Goal: Book appointment/travel/reservation

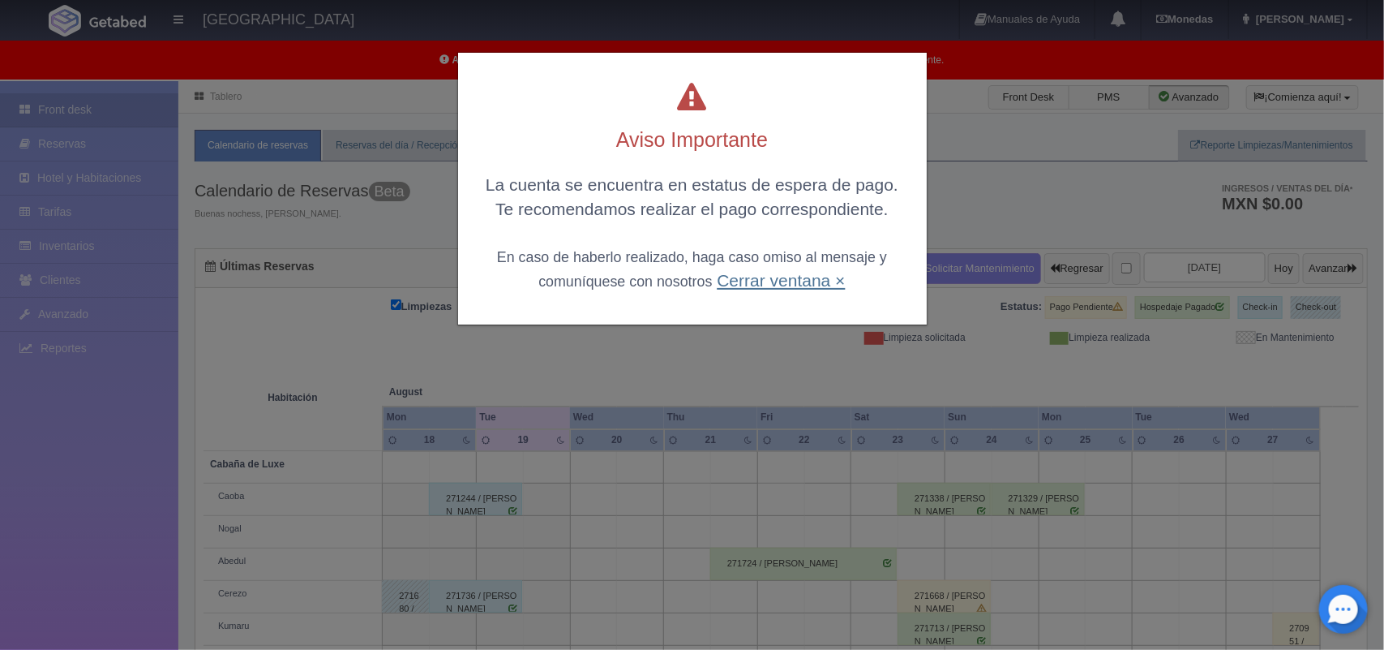
click at [777, 285] on link "Cerrar ventana ×" at bounding box center [781, 280] width 128 height 19
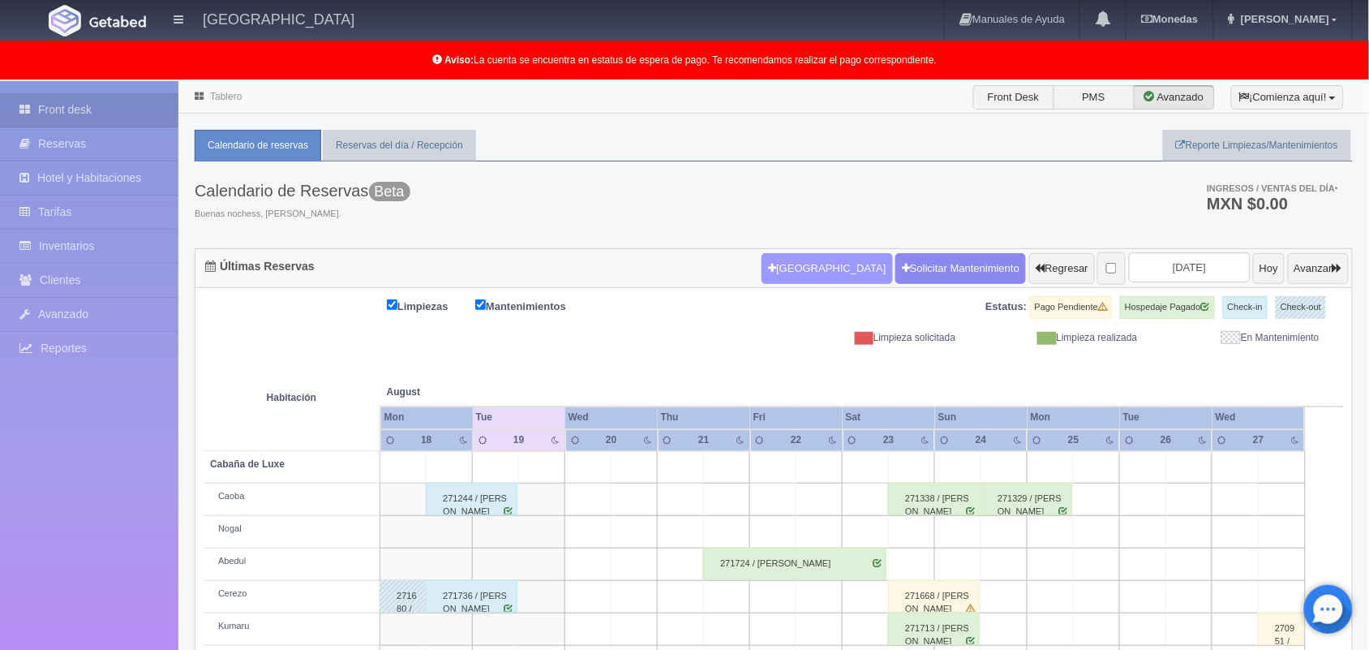
click at [788, 274] on button "[GEOGRAPHIC_DATA]" at bounding box center [827, 268] width 131 height 31
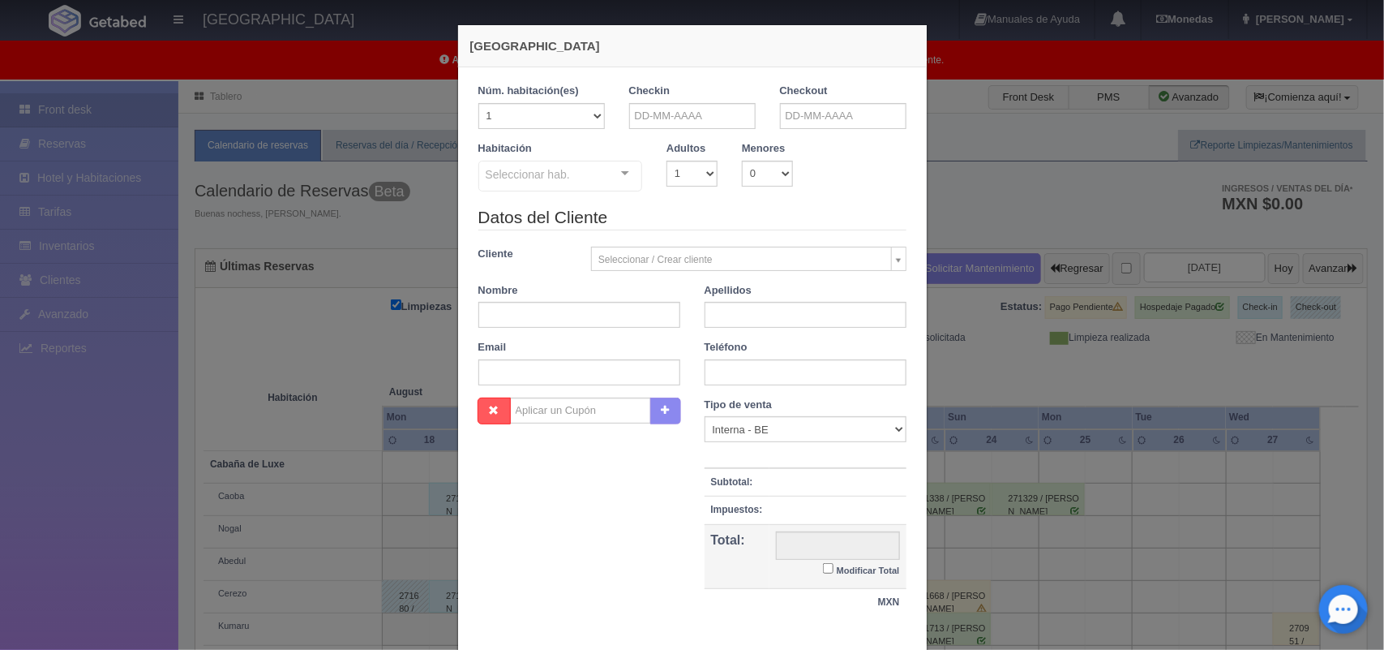
checkbox input "false"
click at [678, 118] on input "text" at bounding box center [692, 116] width 127 height 26
click at [681, 268] on link "19" at bounding box center [681, 267] width 21 height 24
type input "[DATE]"
checkbox input "false"
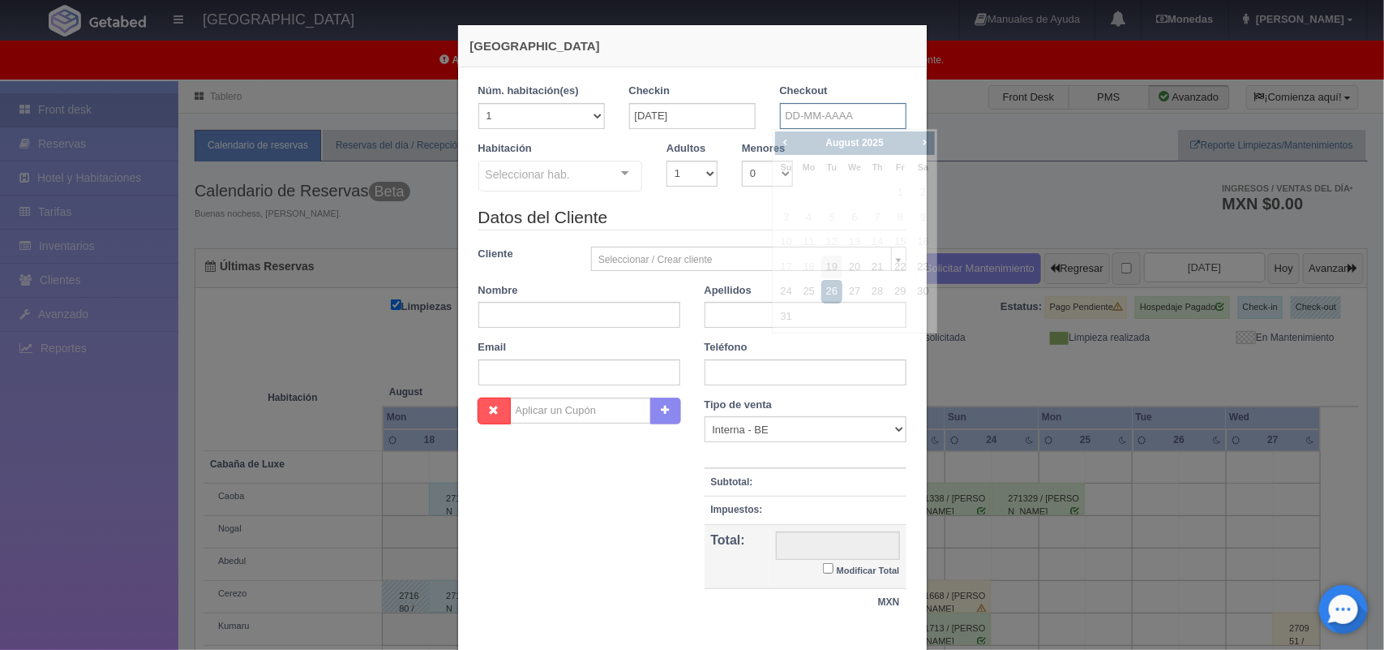
click at [828, 112] on input "text" at bounding box center [843, 116] width 127 height 26
click at [852, 264] on link "20" at bounding box center [854, 267] width 21 height 24
type input "[DATE]"
click at [685, 172] on body "[GEOGRAPHIC_DATA] Manuales de Ayuda Actualizaciones recientes [GEOGRAPHIC_DATA]…" at bounding box center [692, 478] width 1384 height 795
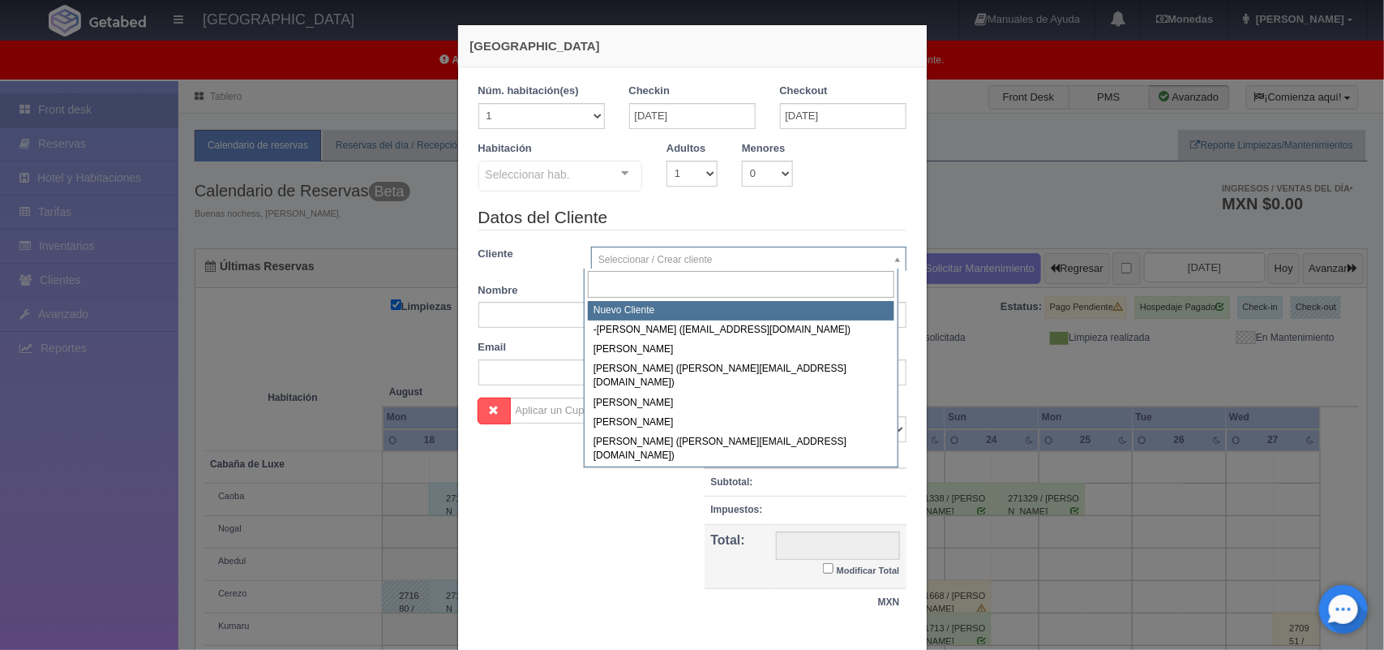
checkbox input "false"
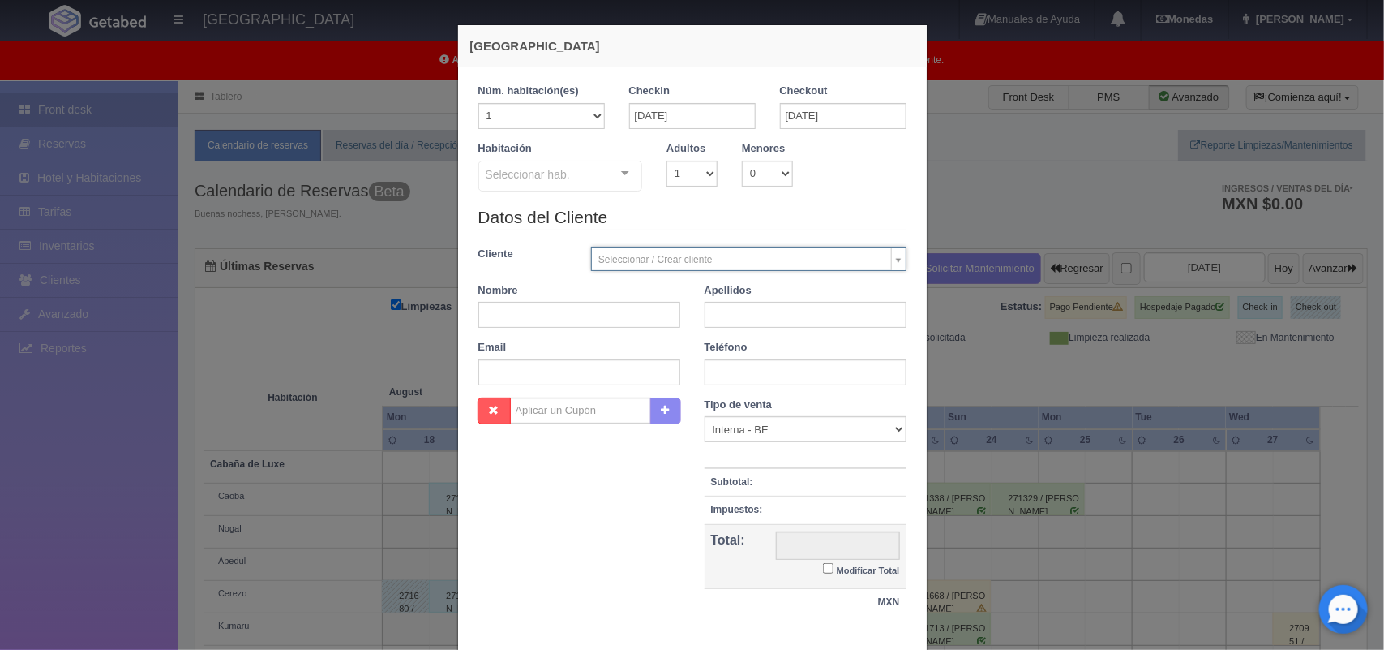
drag, startPoint x: 685, startPoint y: 172, endPoint x: 685, endPoint y: 154, distance: 17.8
click at [685, 154] on body "[GEOGRAPHIC_DATA] Manuales de Ayuda Actualizaciones recientes [GEOGRAPHIC_DATA]…" at bounding box center [692, 478] width 1384 height 795
click at [685, 174] on select "1 2 3 4 5 6 7 8 9 10" at bounding box center [692, 174] width 51 height 26
select select "2"
click at [667, 161] on select "1 2 3 4 5 6 7 8 9 10" at bounding box center [692, 174] width 51 height 26
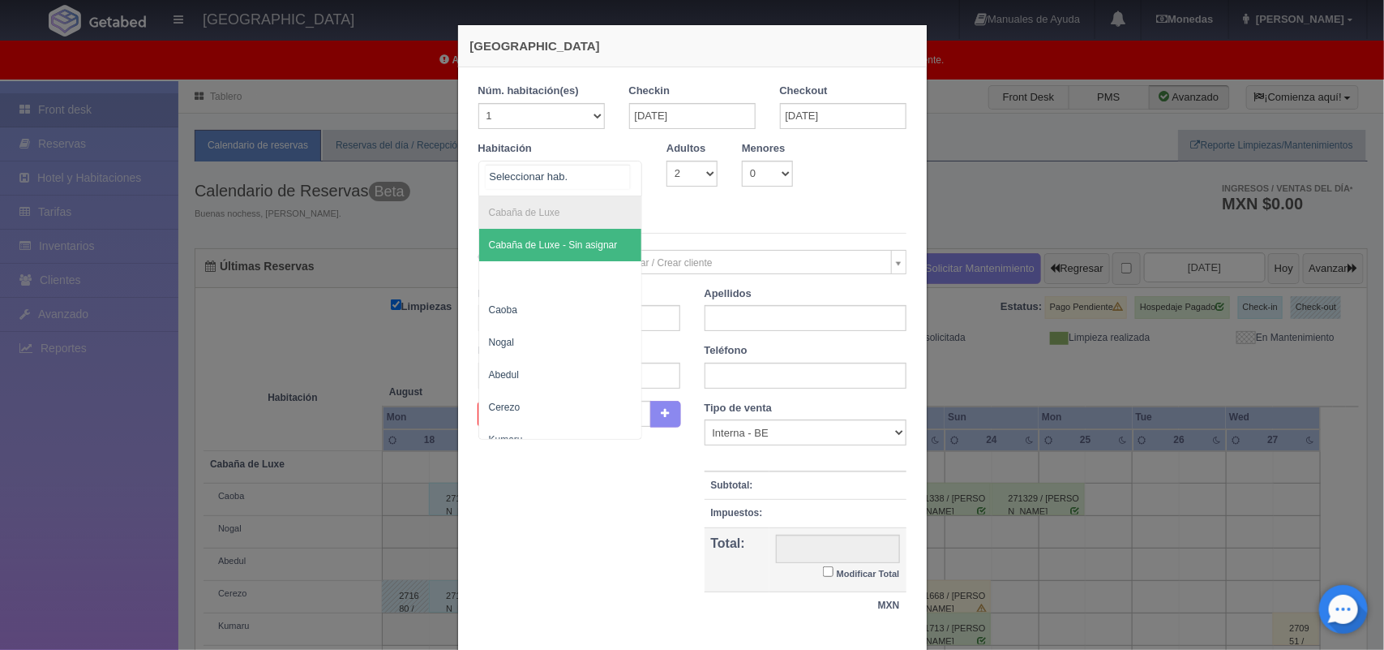
click at [605, 183] on div "Cabaña de Luxe Cabaña de Luxe - Sin asignar Caoba Nogal [PERSON_NAME] Cabaña St…" at bounding box center [560, 179] width 165 height 36
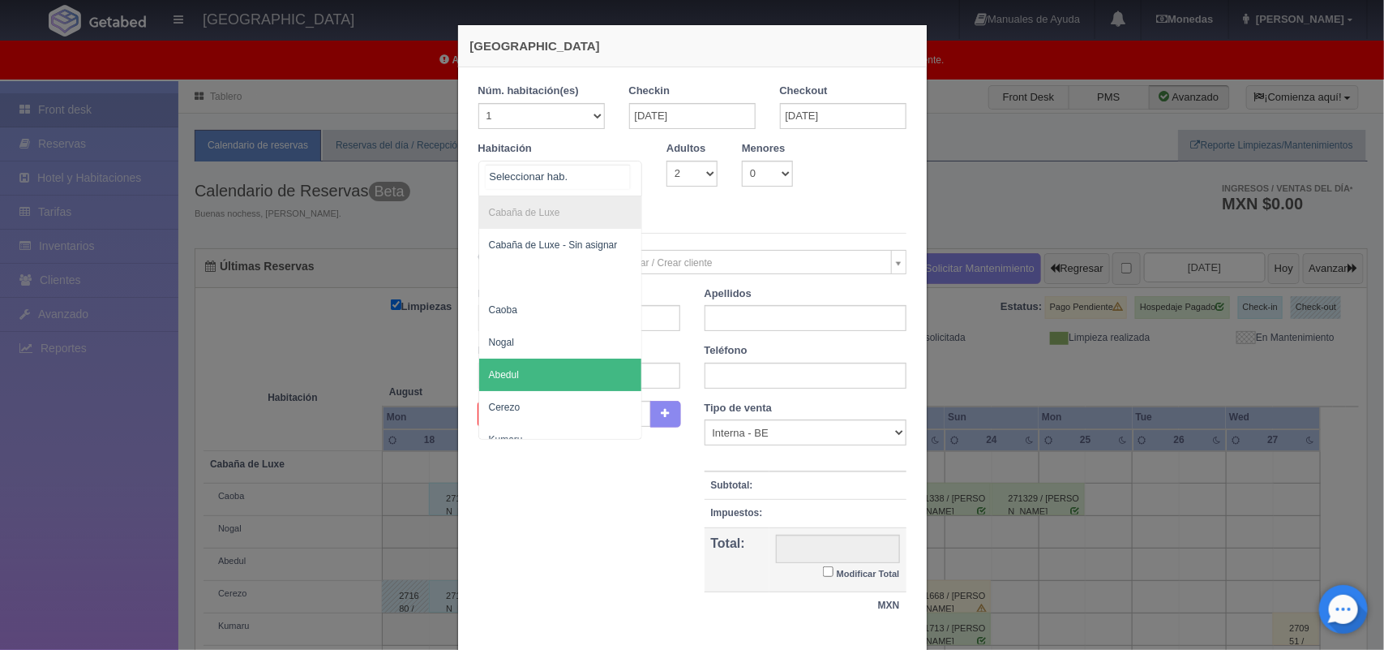
click at [561, 375] on span "Abedul" at bounding box center [560, 374] width 163 height 32
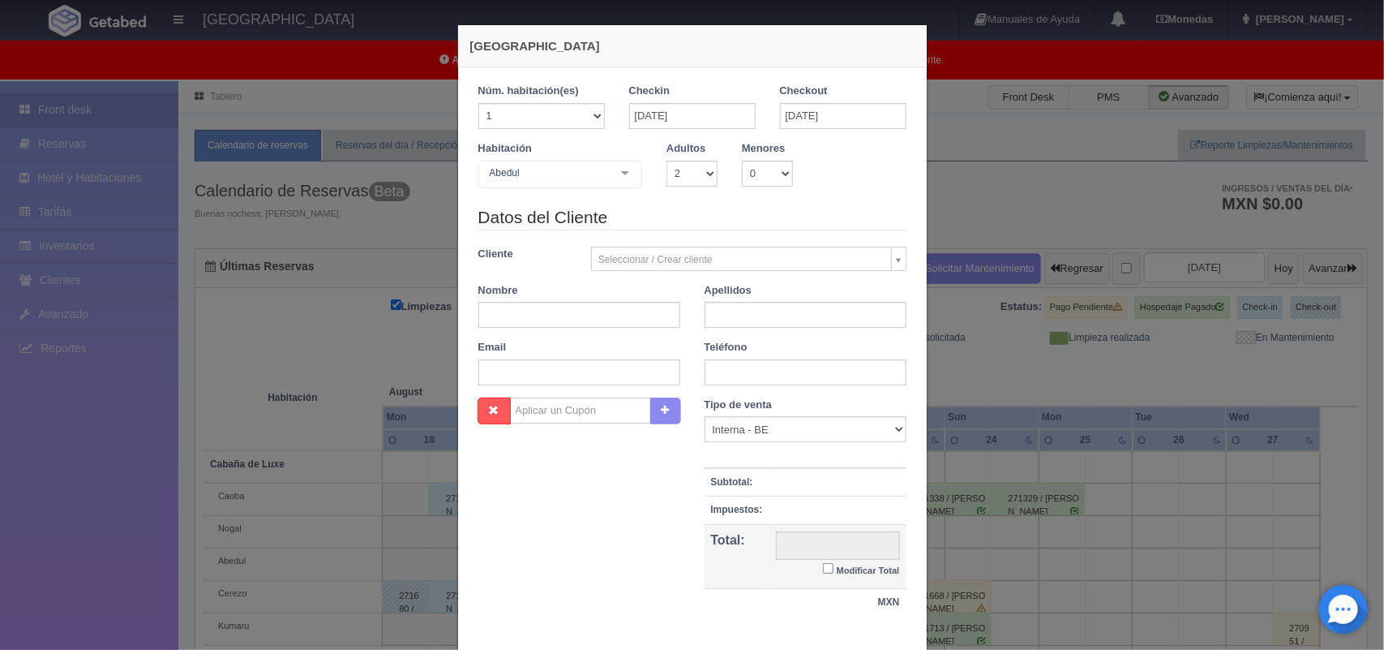
checkbox input "false"
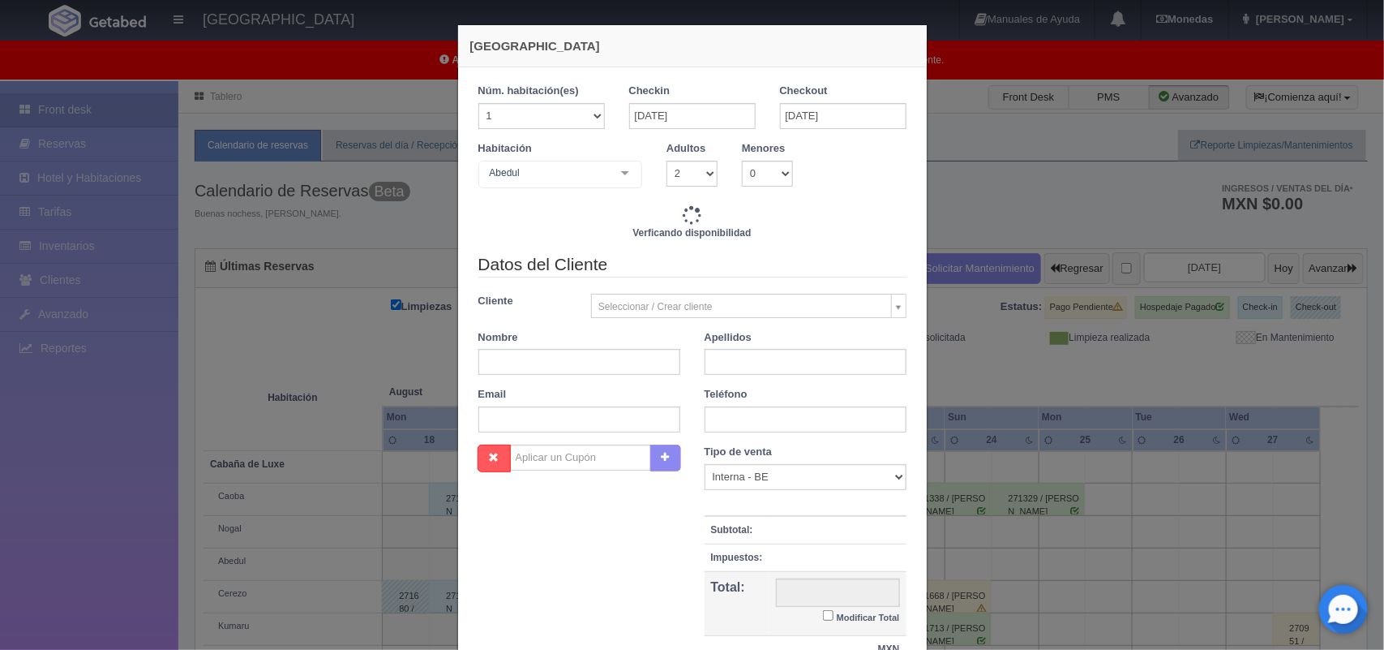
type input "1500.00"
checkbox input "false"
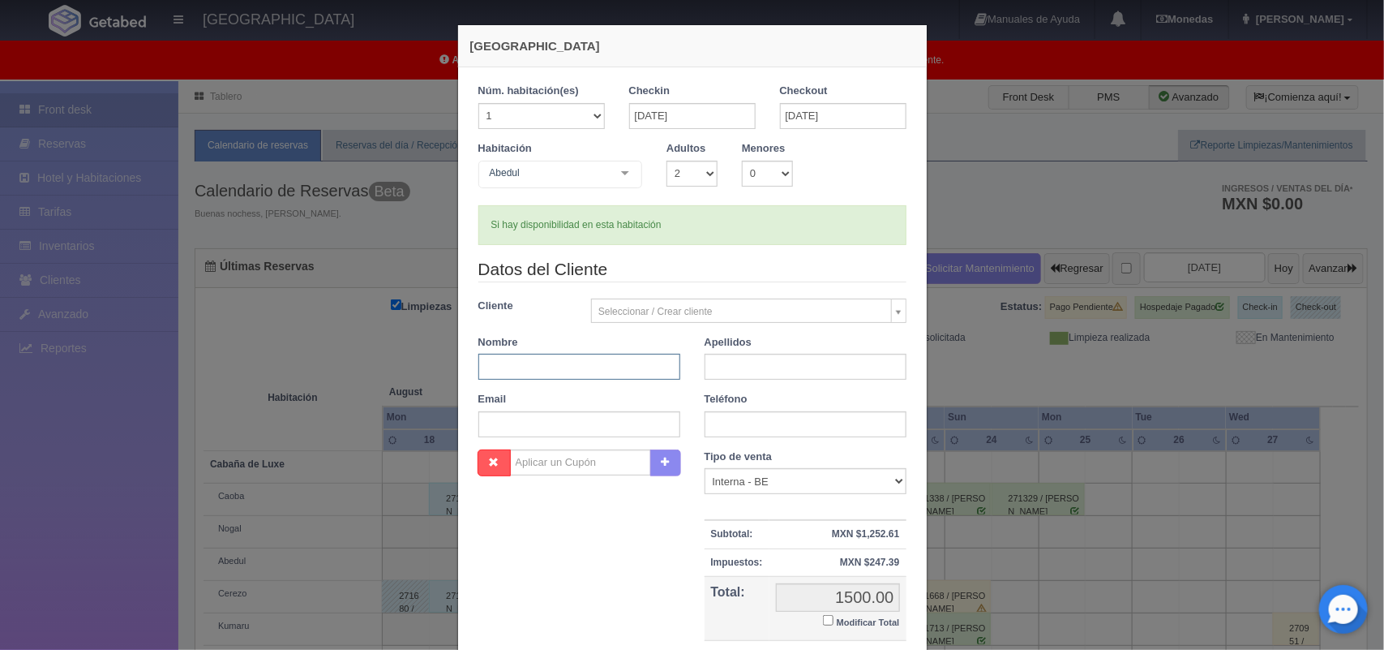
click at [562, 375] on input "text" at bounding box center [579, 367] width 202 height 26
type input "[PERSON_NAME]"
click at [715, 370] on input "text" at bounding box center [806, 367] width 202 height 26
type input "[PERSON_NAME]"
click at [744, 419] on input "text" at bounding box center [806, 424] width 202 height 26
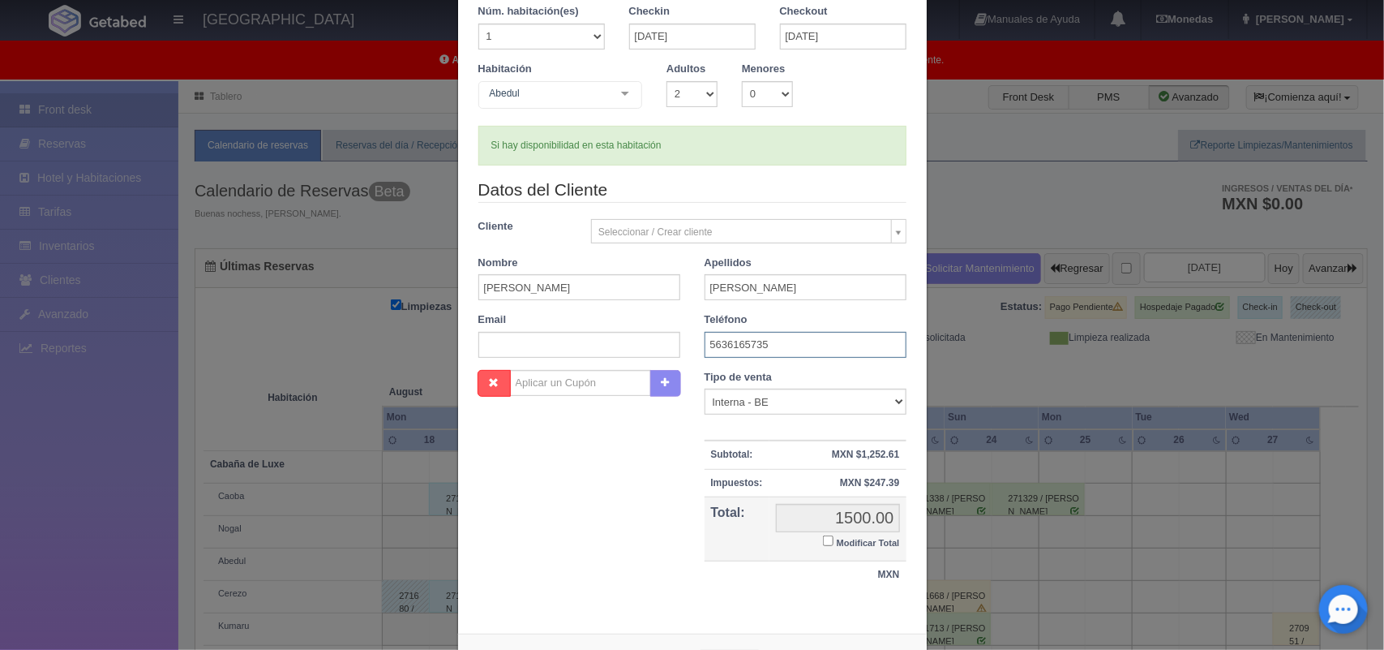
scroll to position [118, 0]
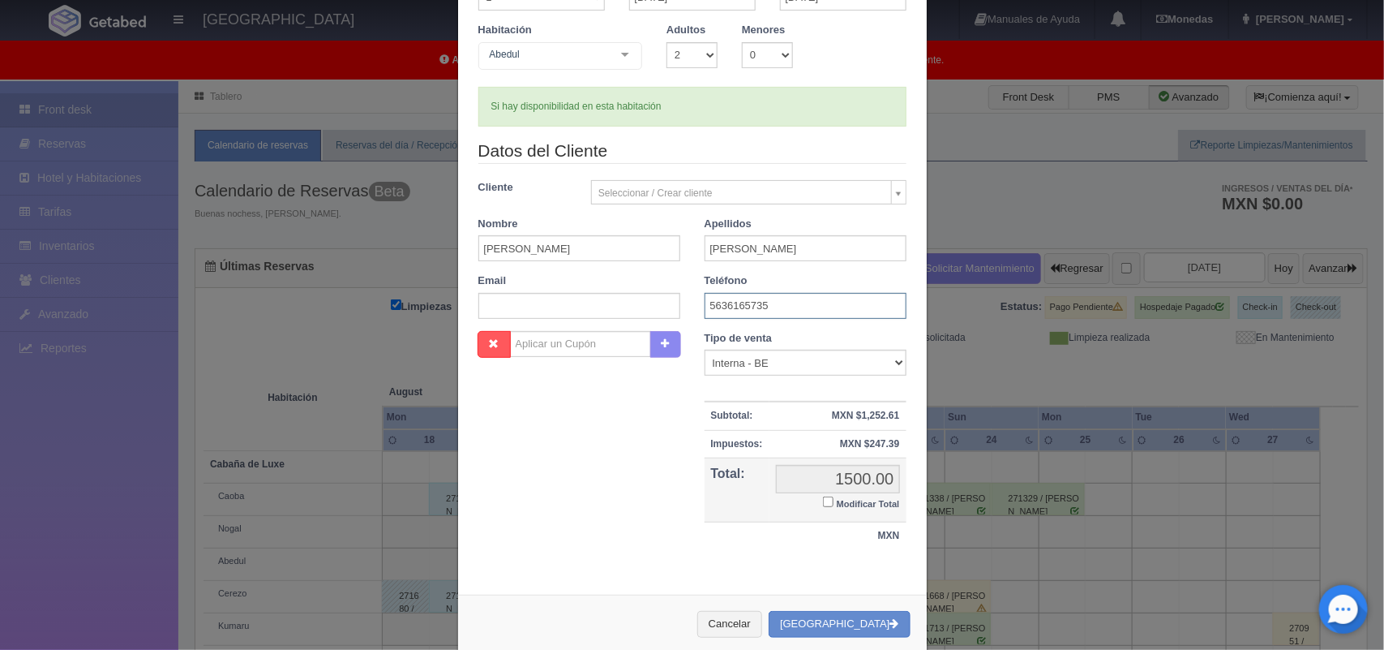
type input "5636165735"
click at [823, 504] on input "Modificar Total" at bounding box center [828, 501] width 11 height 11
checkbox input "true"
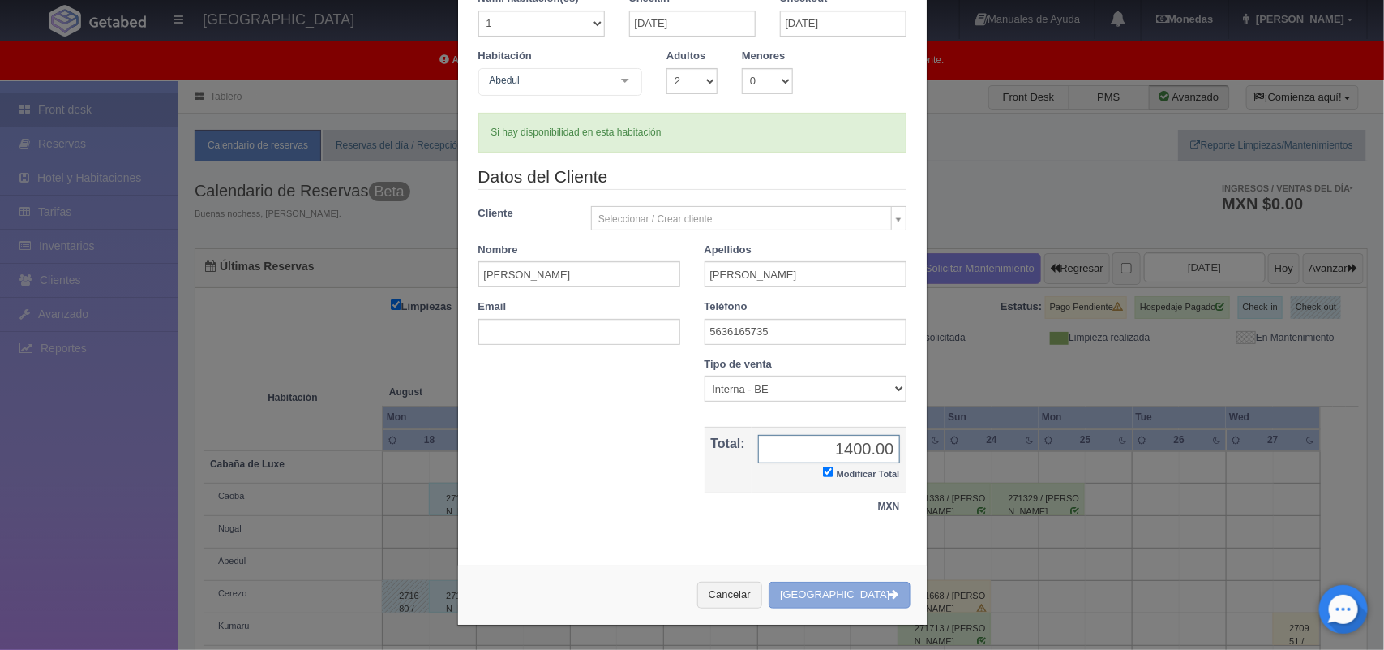
type input "1400.00"
click at [852, 601] on button "[GEOGRAPHIC_DATA]" at bounding box center [839, 594] width 141 height 27
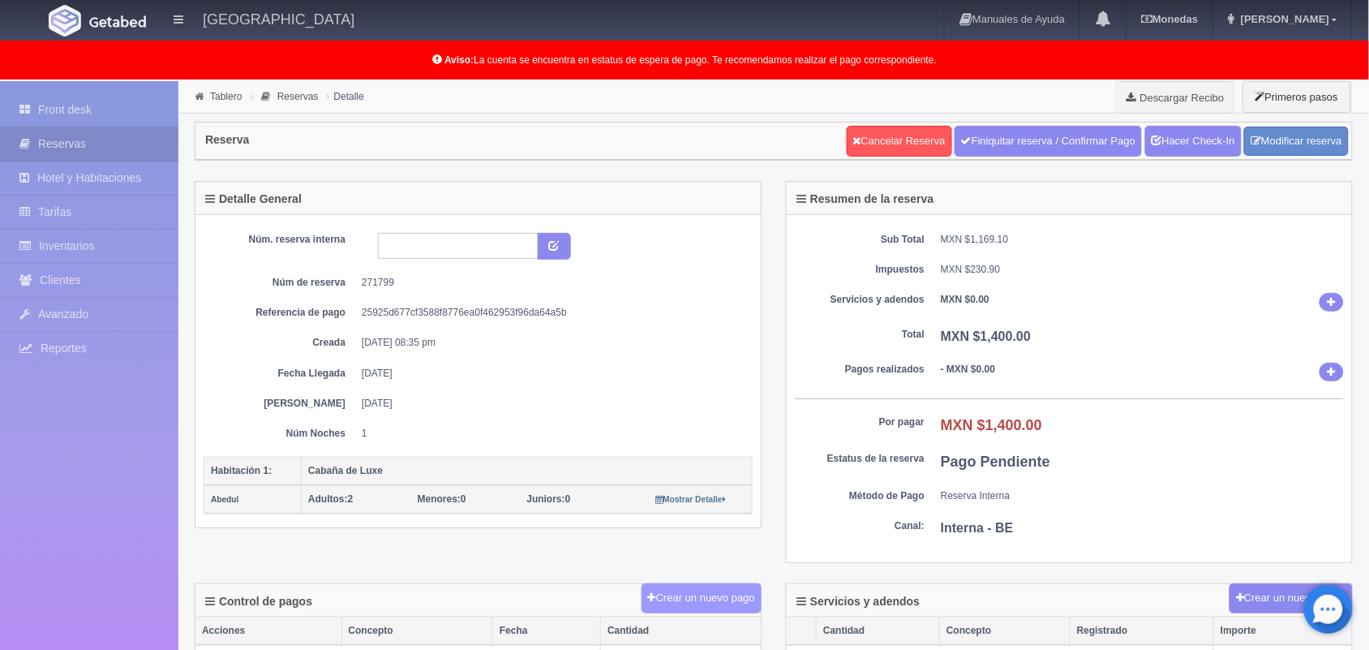
click at [722, 608] on button "Crear un nuevo pago" at bounding box center [701, 598] width 120 height 30
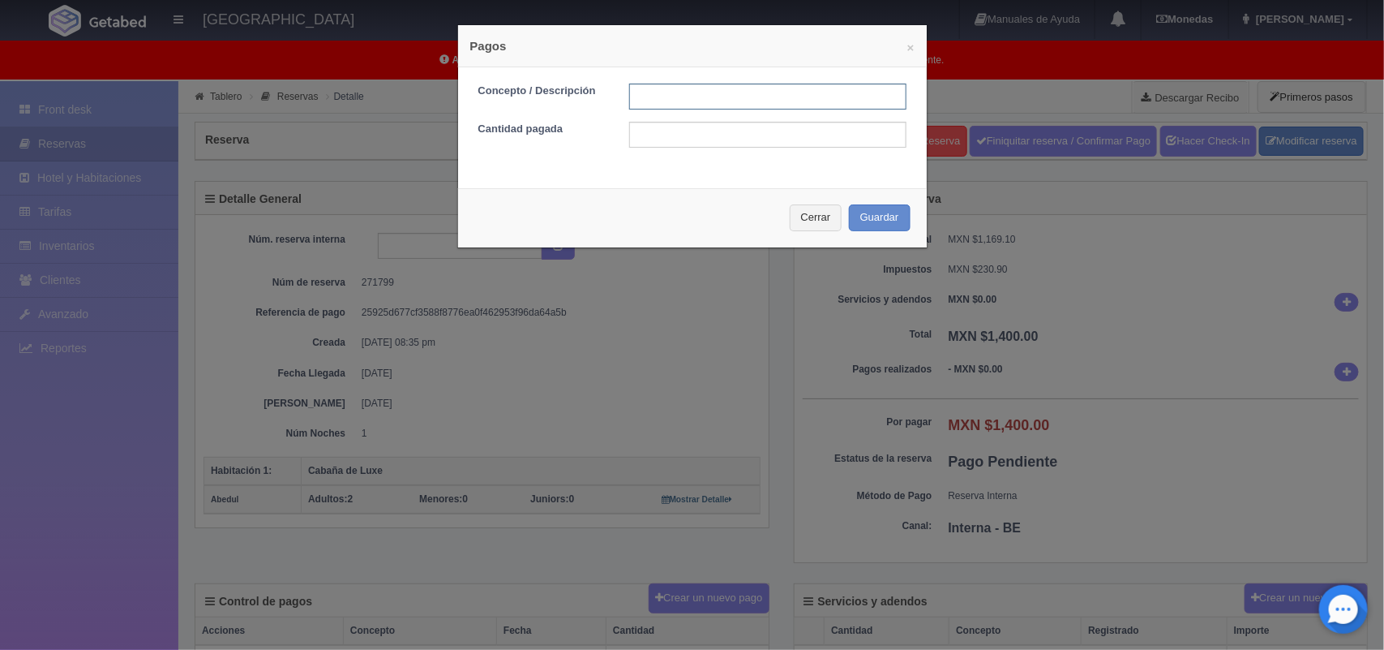
click at [716, 101] on input "text" at bounding box center [767, 97] width 277 height 26
type input "pago efectivo [DATE]"
click at [758, 131] on input "text" at bounding box center [767, 135] width 277 height 26
type input "1400.00"
click at [861, 225] on button "Guardar" at bounding box center [880, 217] width 62 height 27
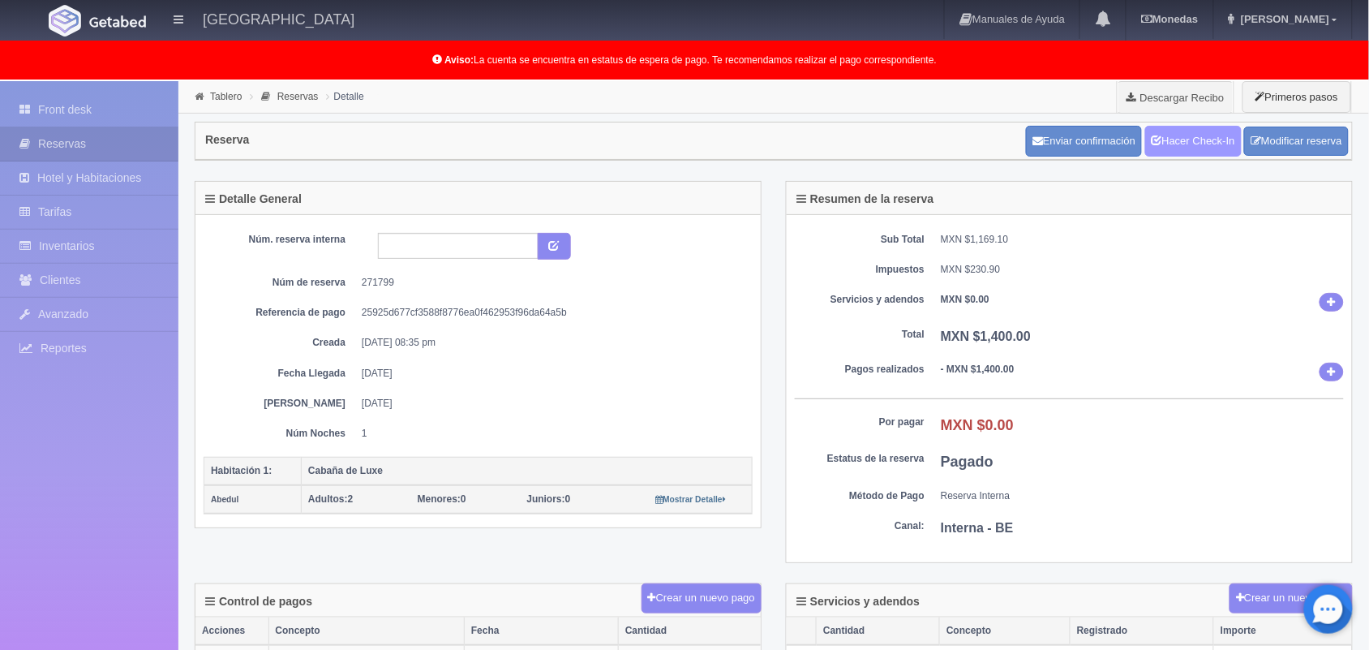
click at [1207, 144] on link "Hacer Check-In" at bounding box center [1193, 141] width 97 height 31
